Goal: Navigation & Orientation: Find specific page/section

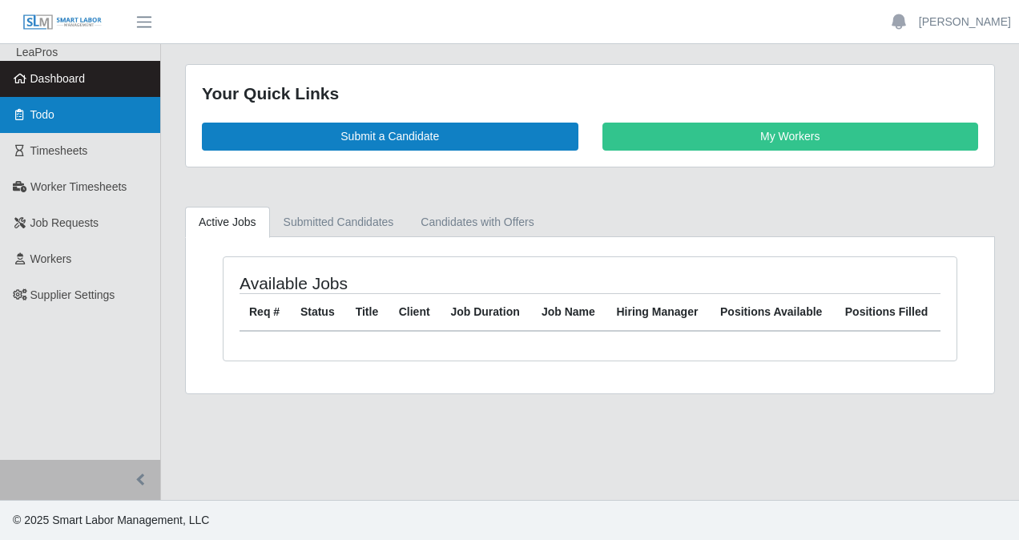
click at [46, 114] on span "Todo" at bounding box center [42, 114] width 24 height 13
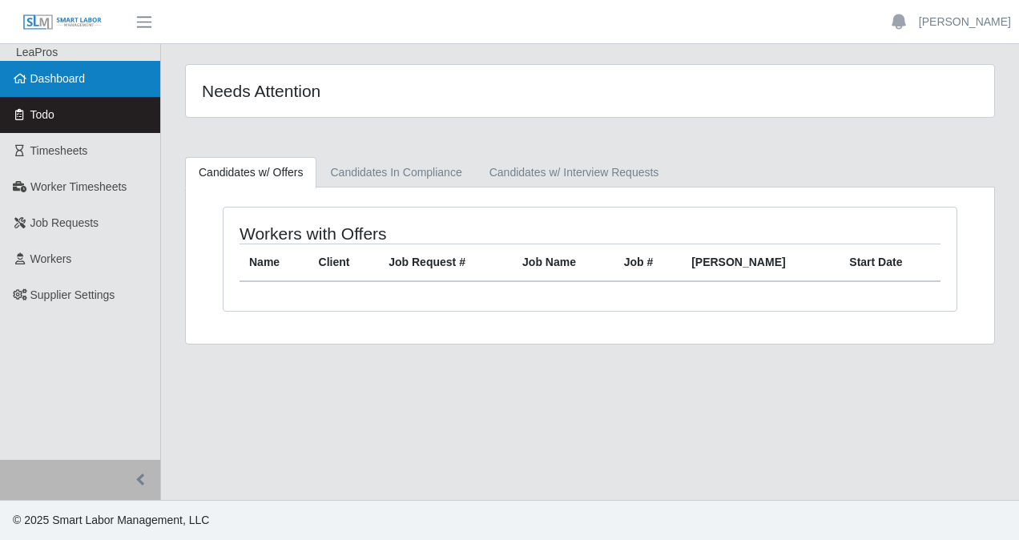
click at [80, 85] on link "Dashboard" at bounding box center [80, 79] width 160 height 36
